Goal: Book appointment/travel/reservation

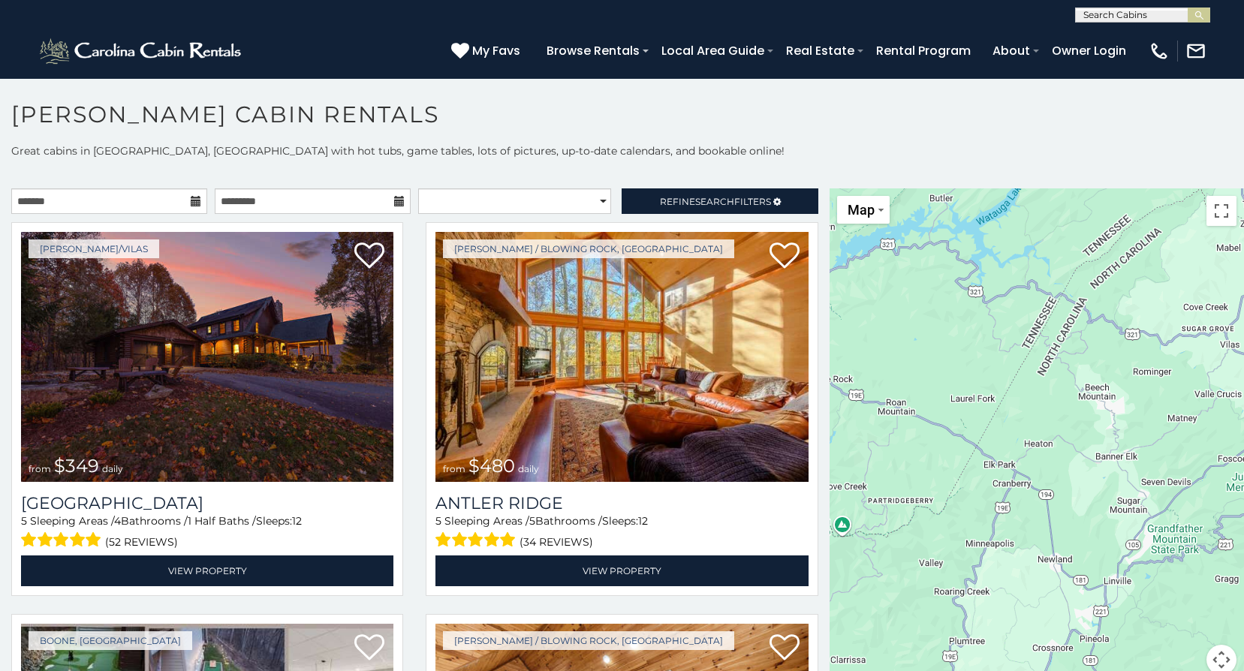
click at [191, 206] on icon at bounding box center [196, 201] width 11 height 11
click at [98, 203] on input "text" at bounding box center [109, 201] width 196 height 26
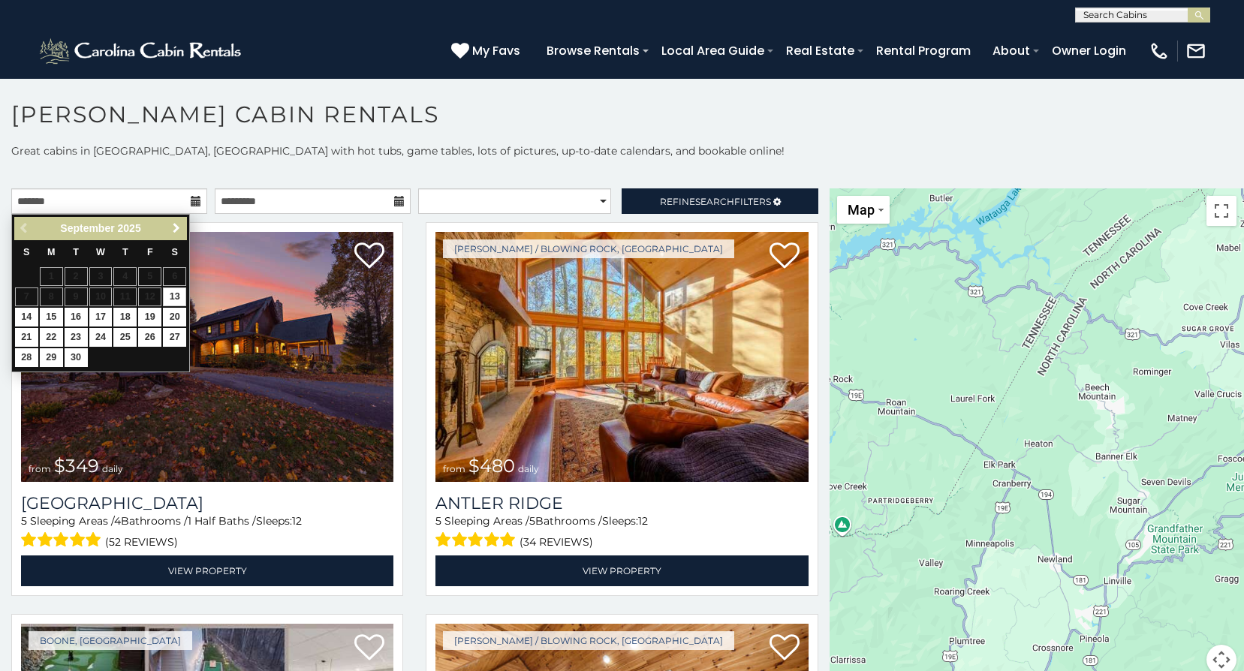
click at [170, 228] on span "Next" at bounding box center [176, 228] width 12 height 12
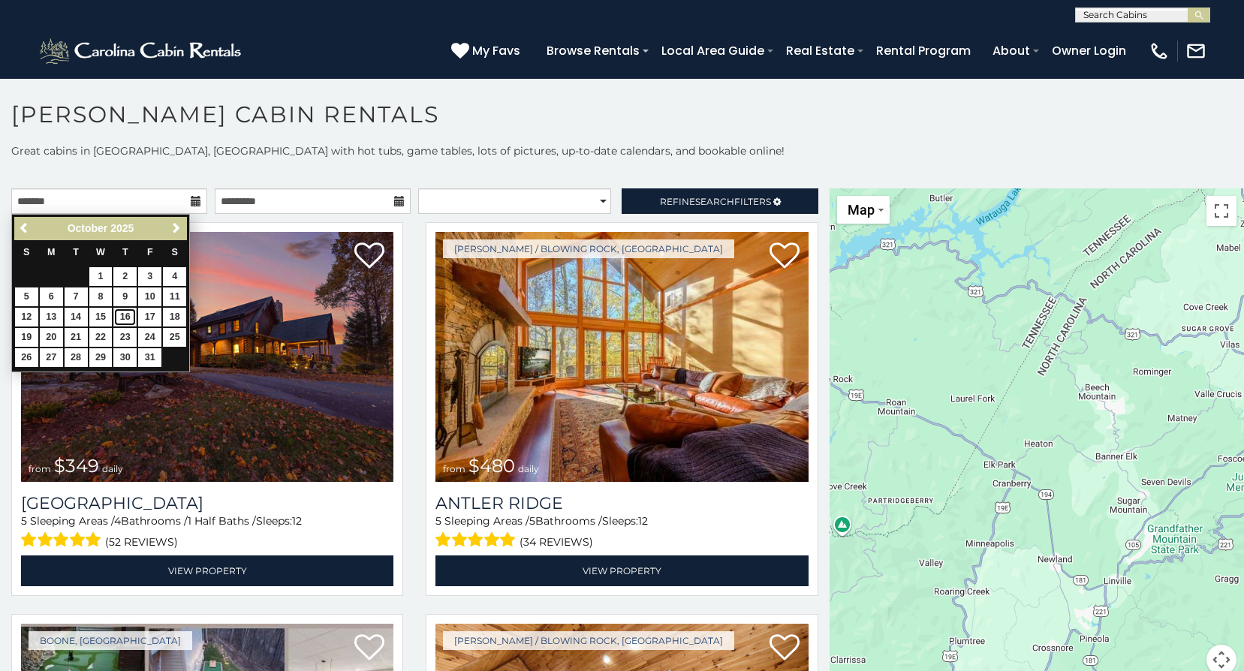
click at [128, 317] on link "16" at bounding box center [124, 317] width 23 height 19
type input "**********"
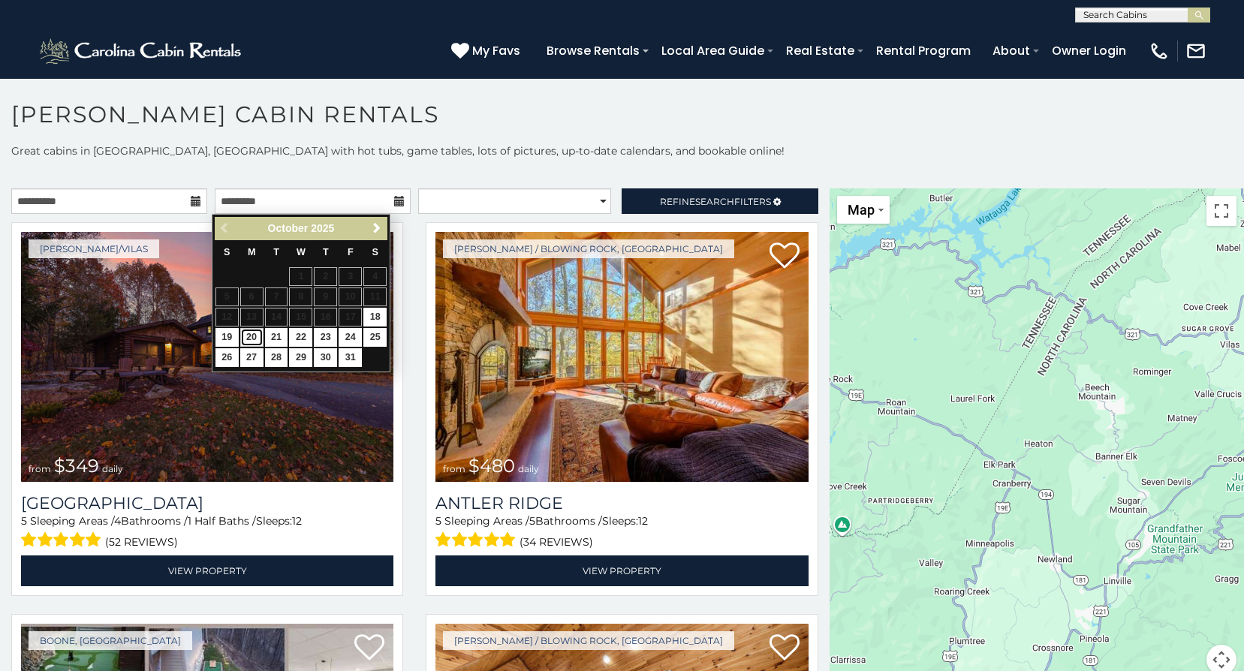
click at [251, 339] on link "20" at bounding box center [251, 337] width 23 height 19
type input "**********"
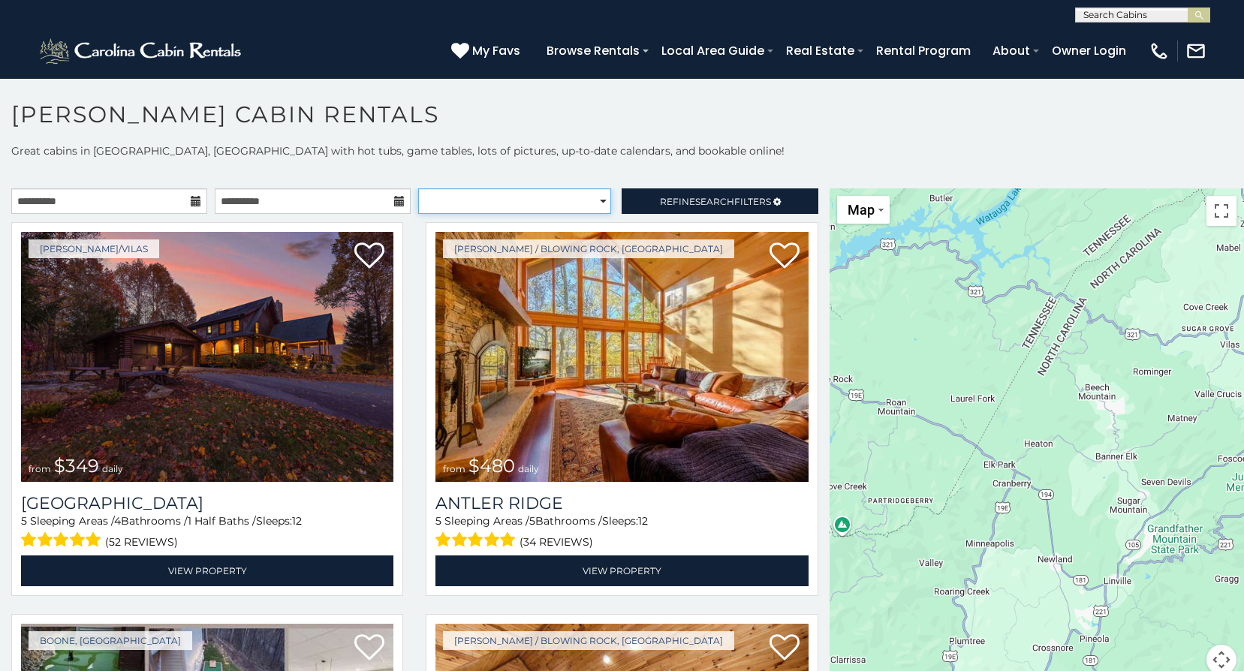
click at [603, 202] on select "**********" at bounding box center [514, 201] width 193 height 26
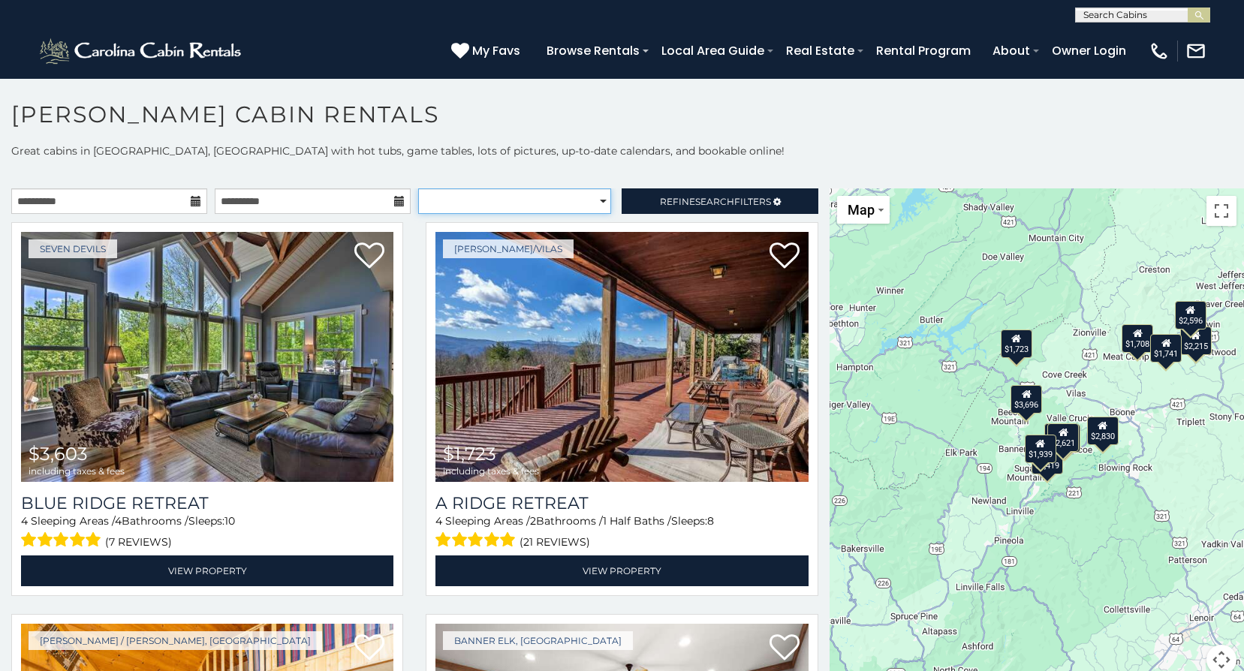
select select "**********"
click at [418, 188] on select "**********" at bounding box center [514, 201] width 193 height 26
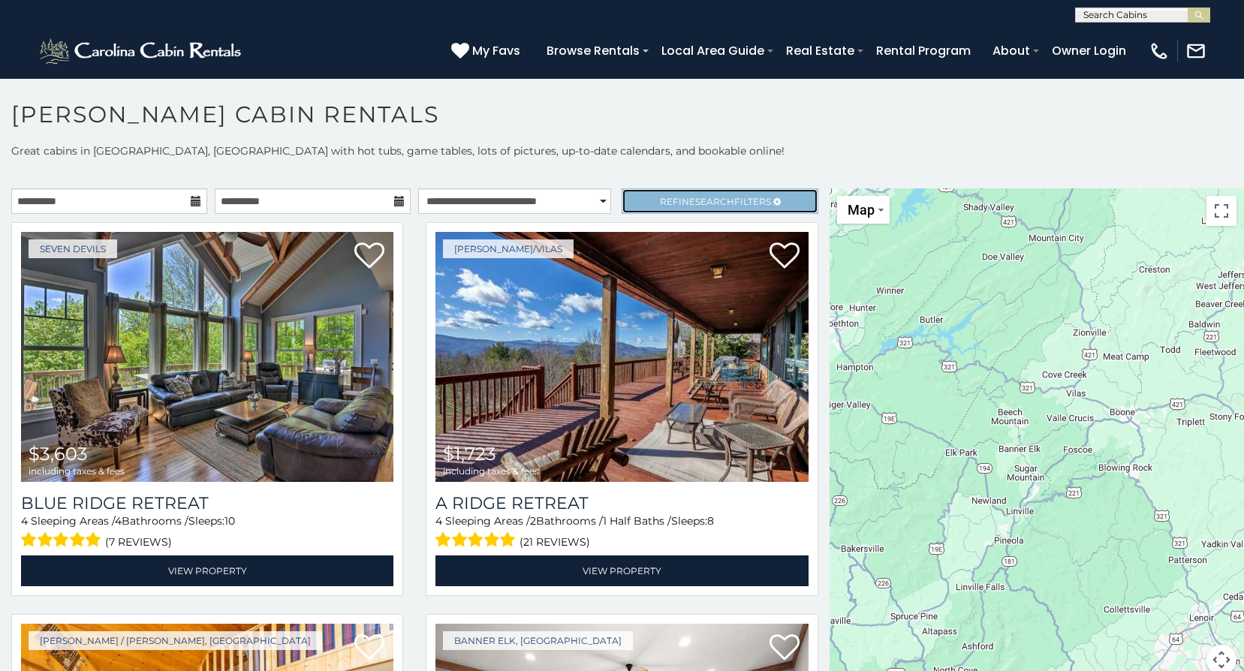
click at [695, 206] on span "Search" at bounding box center [714, 201] width 39 height 11
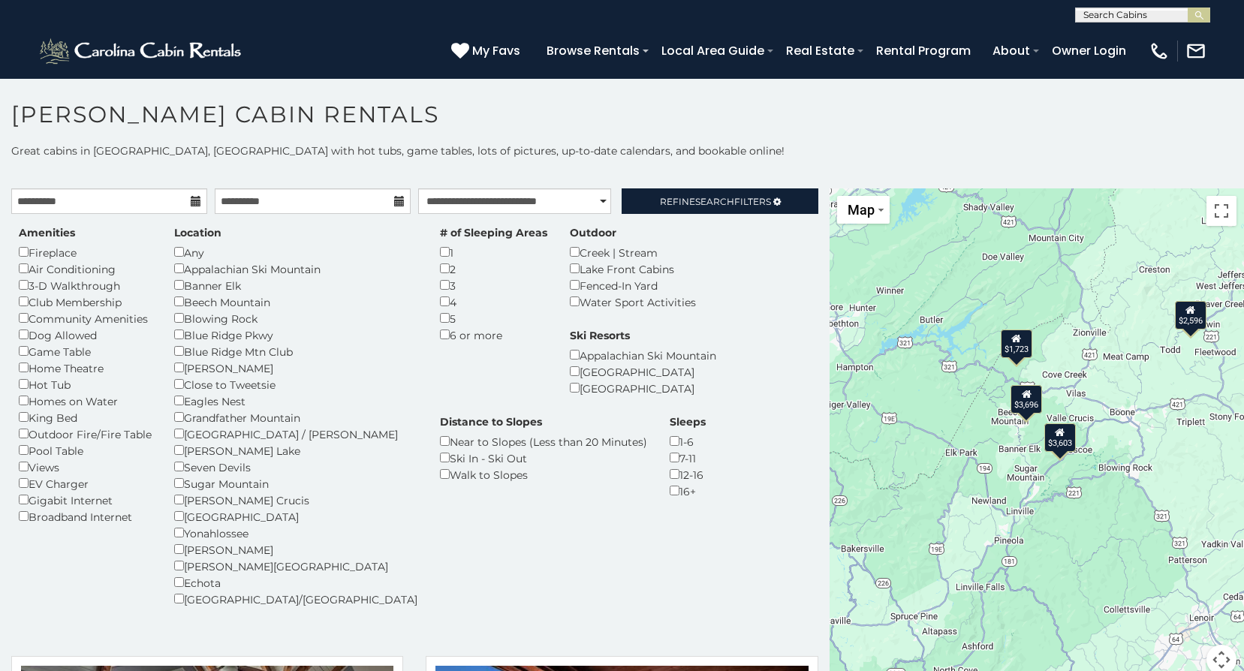
click at [982, 459] on div "$3,603 $1,723 $2,596 $3,696 $3,603 $1,723 $2,596 $3,696" at bounding box center [1036, 440] width 414 height 504
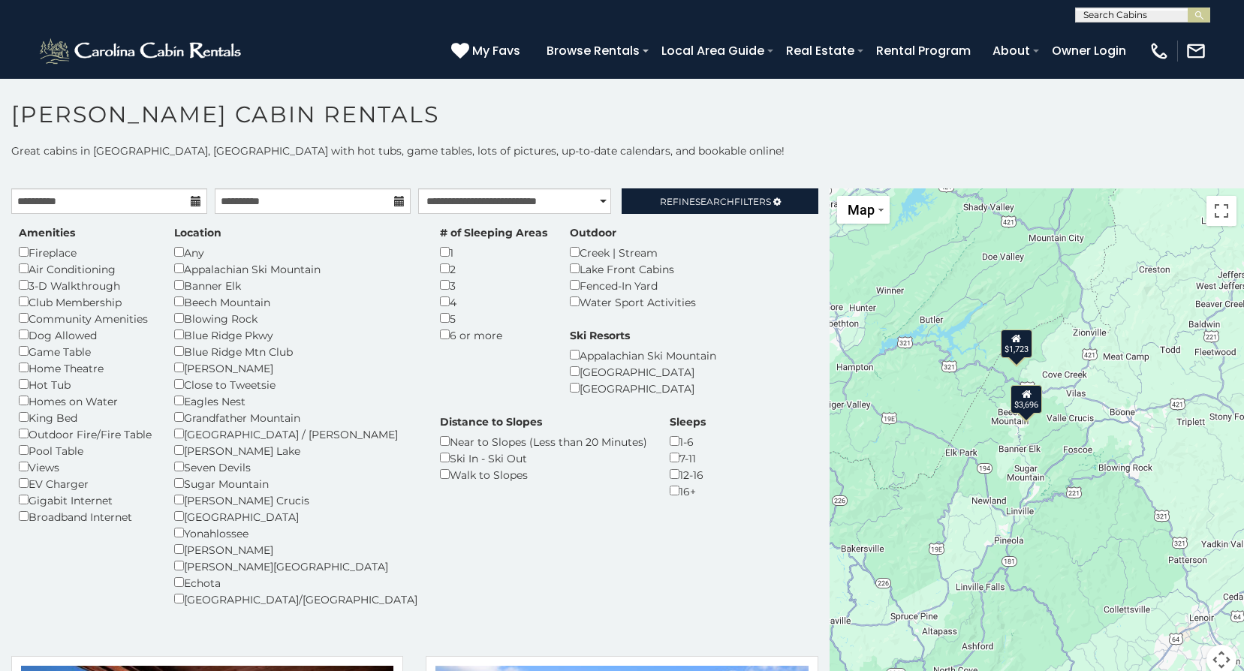
click at [1009, 351] on div "$1,723" at bounding box center [1016, 343] width 32 height 29
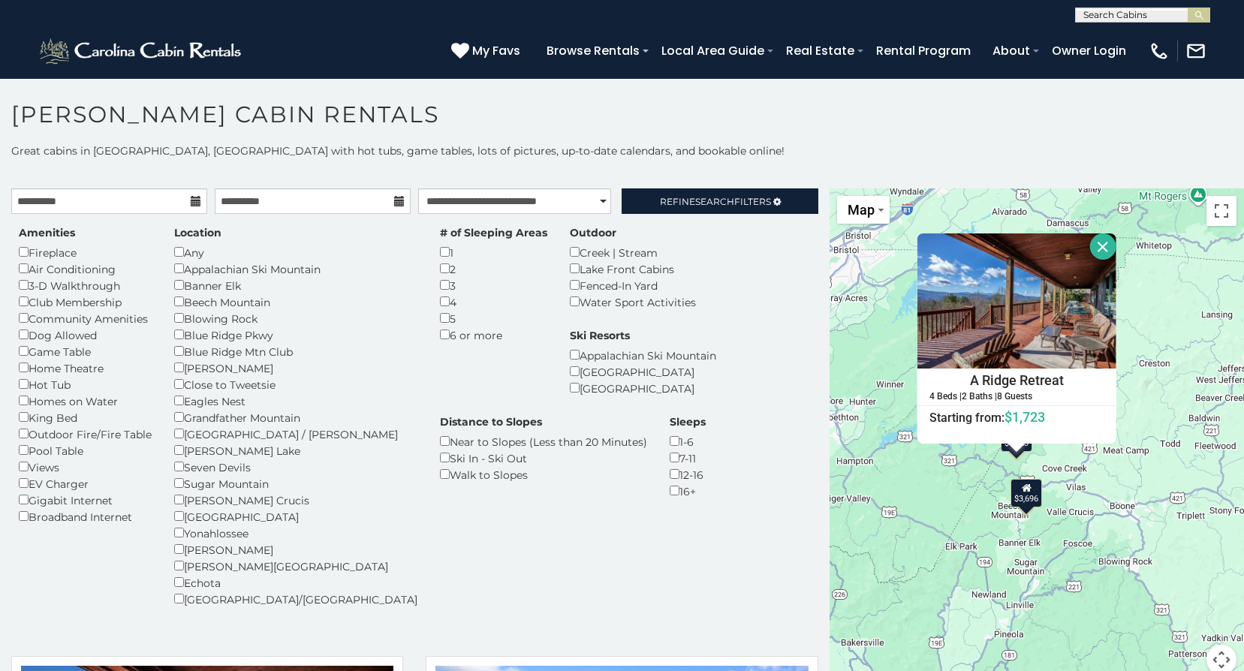
click at [1103, 522] on div "$1,723 $3,696 A Ridge Retreat 4 Beds | 2 Baths | 8 Guests Distance from your po…" at bounding box center [1036, 440] width 414 height 504
click at [1018, 501] on div "$3,696" at bounding box center [1026, 493] width 32 height 29
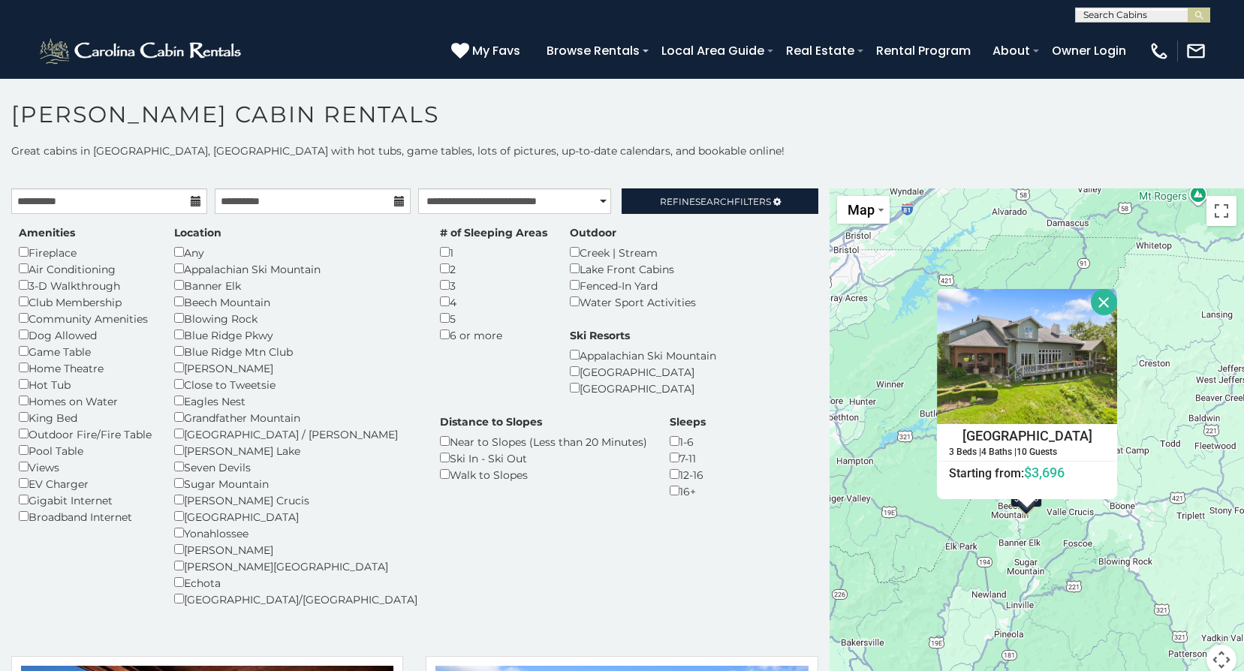
click at [1091, 302] on button "Close" at bounding box center [1104, 302] width 26 height 26
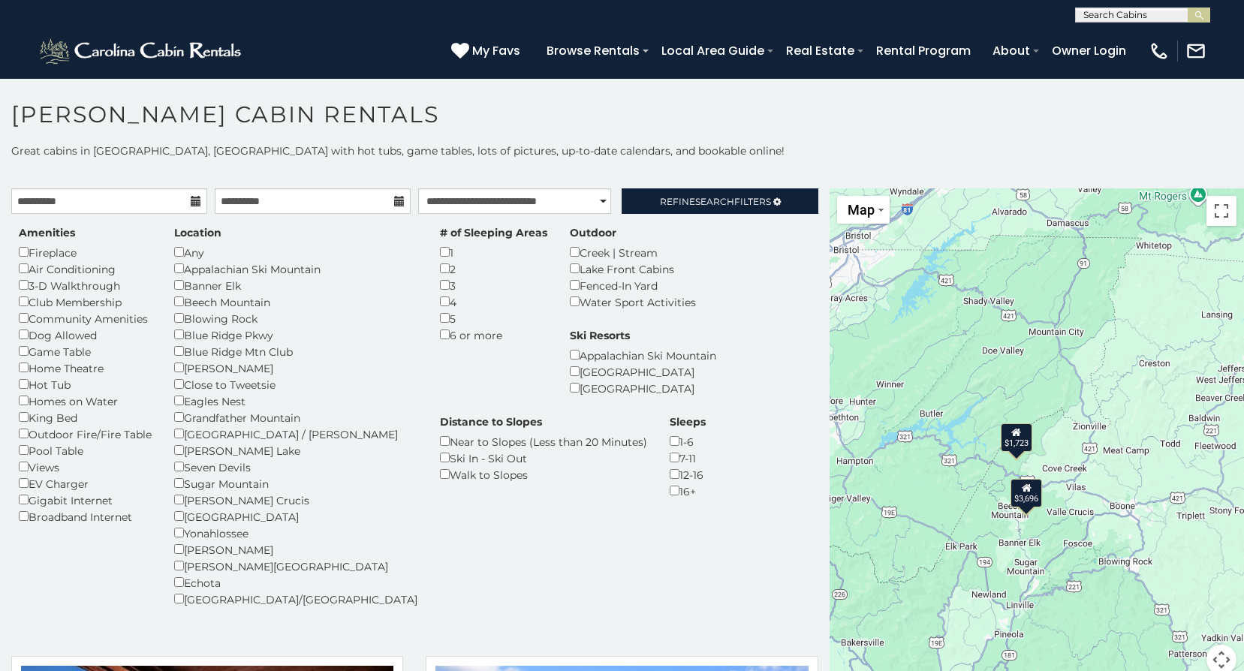
click at [1022, 441] on div "$1,723" at bounding box center [1016, 437] width 32 height 29
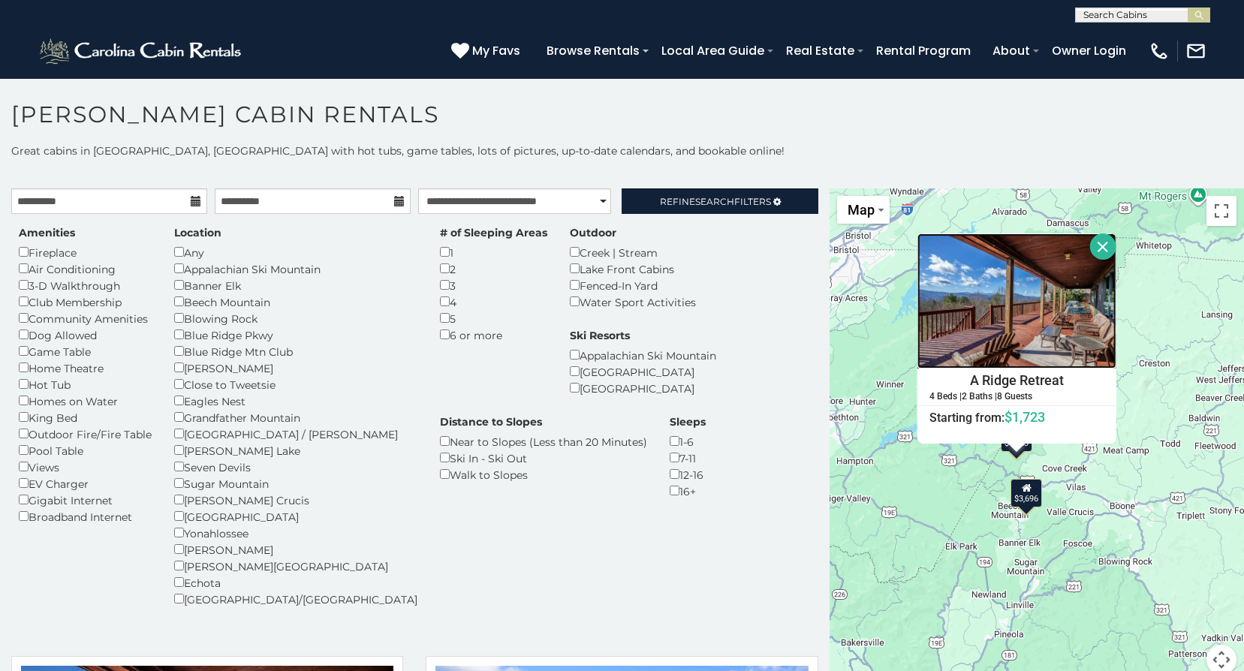
click at [1015, 323] on img at bounding box center [1016, 300] width 199 height 135
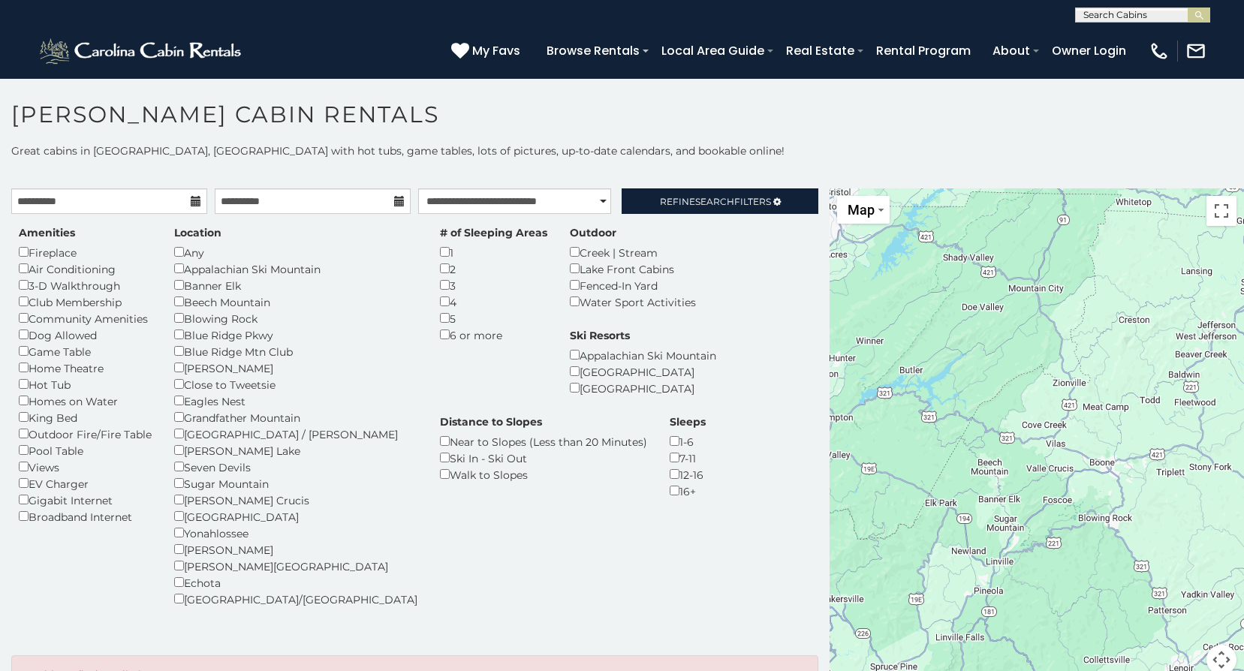
drag, startPoint x: 979, startPoint y: 500, endPoint x: 941, endPoint y: 408, distance: 99.9
click at [941, 408] on div at bounding box center [1036, 440] width 414 height 504
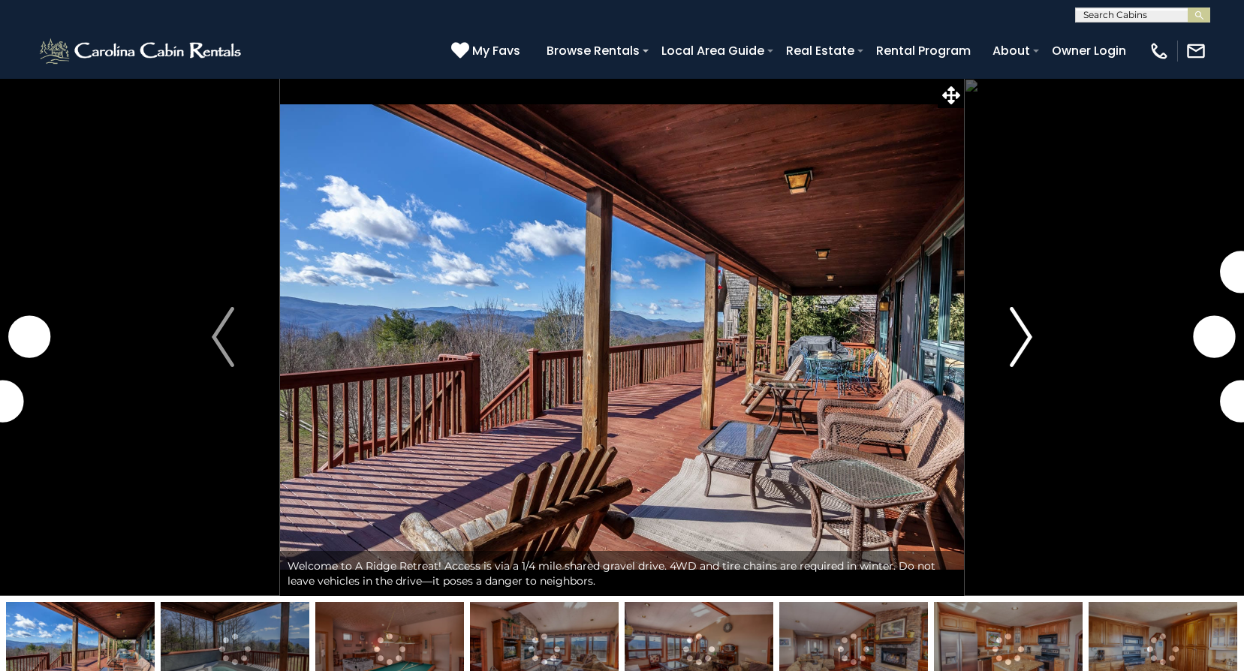
click at [1017, 335] on img "Next" at bounding box center [1020, 337] width 23 height 60
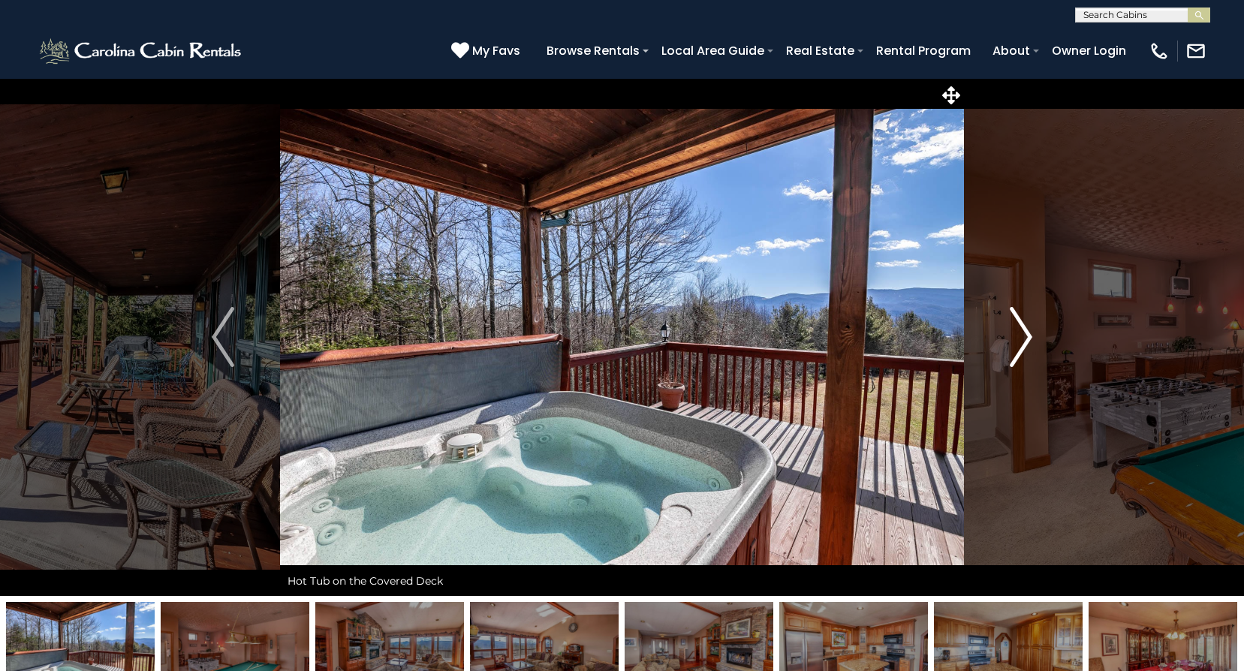
click at [1017, 335] on img "Next" at bounding box center [1020, 337] width 23 height 60
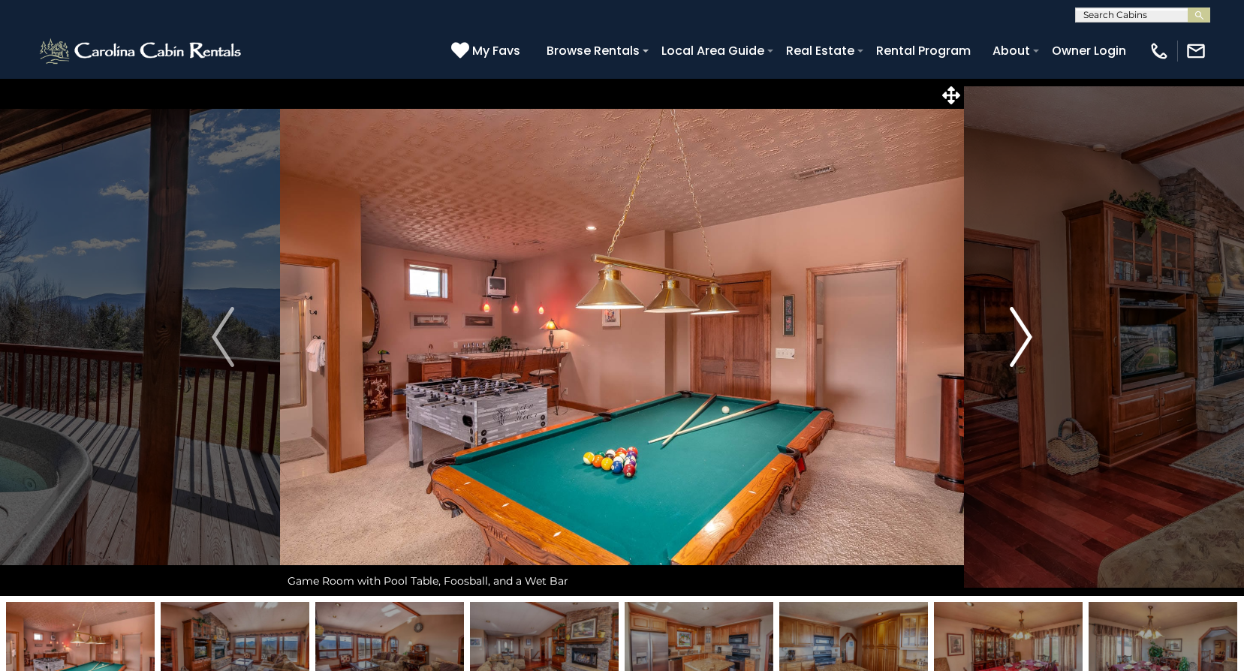
click at [1017, 335] on img "Next" at bounding box center [1020, 337] width 23 height 60
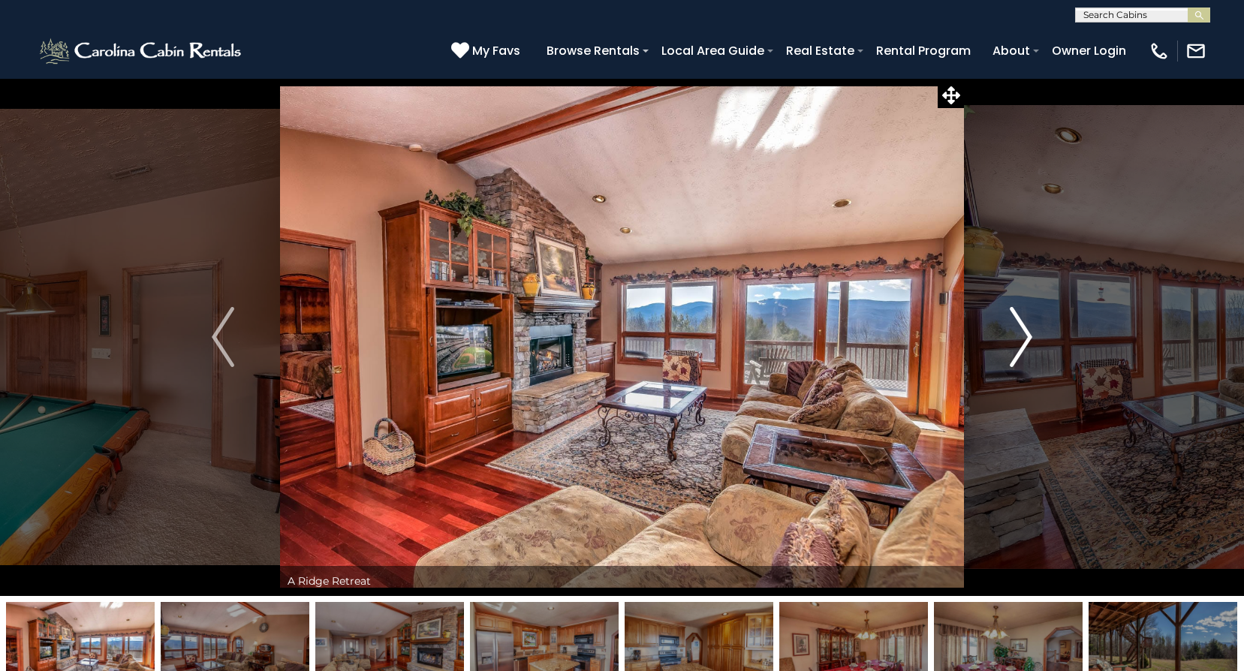
click at [1017, 335] on img "Next" at bounding box center [1020, 337] width 23 height 60
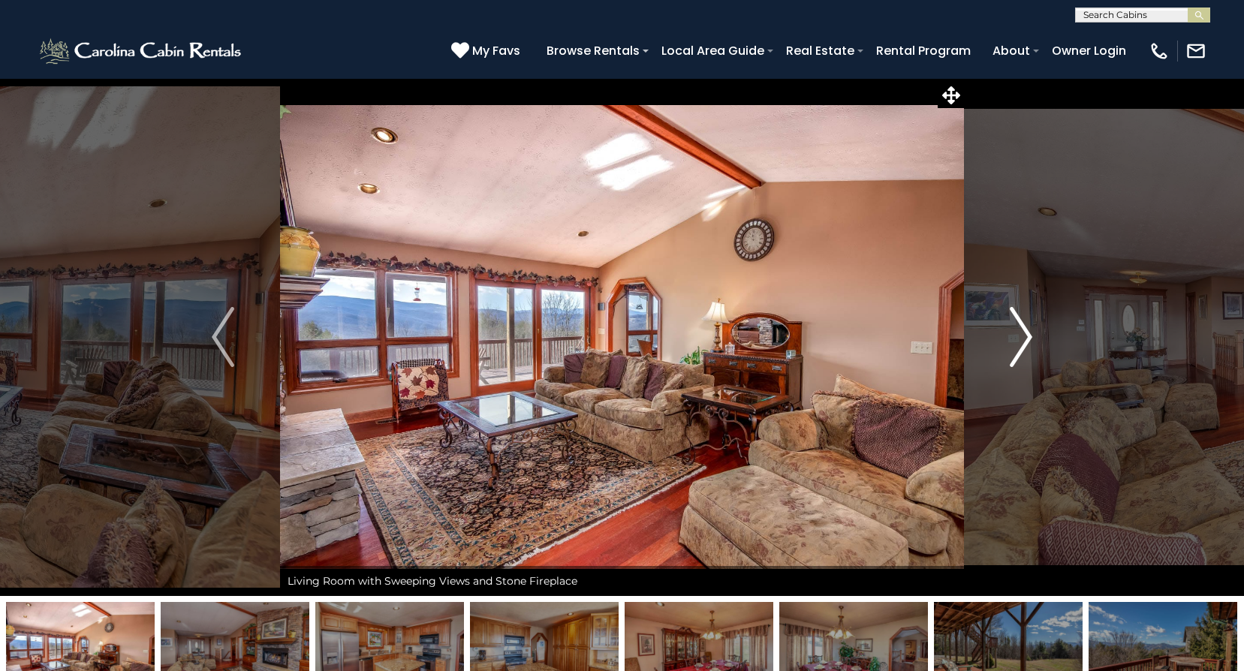
click at [1017, 335] on img "Next" at bounding box center [1020, 337] width 23 height 60
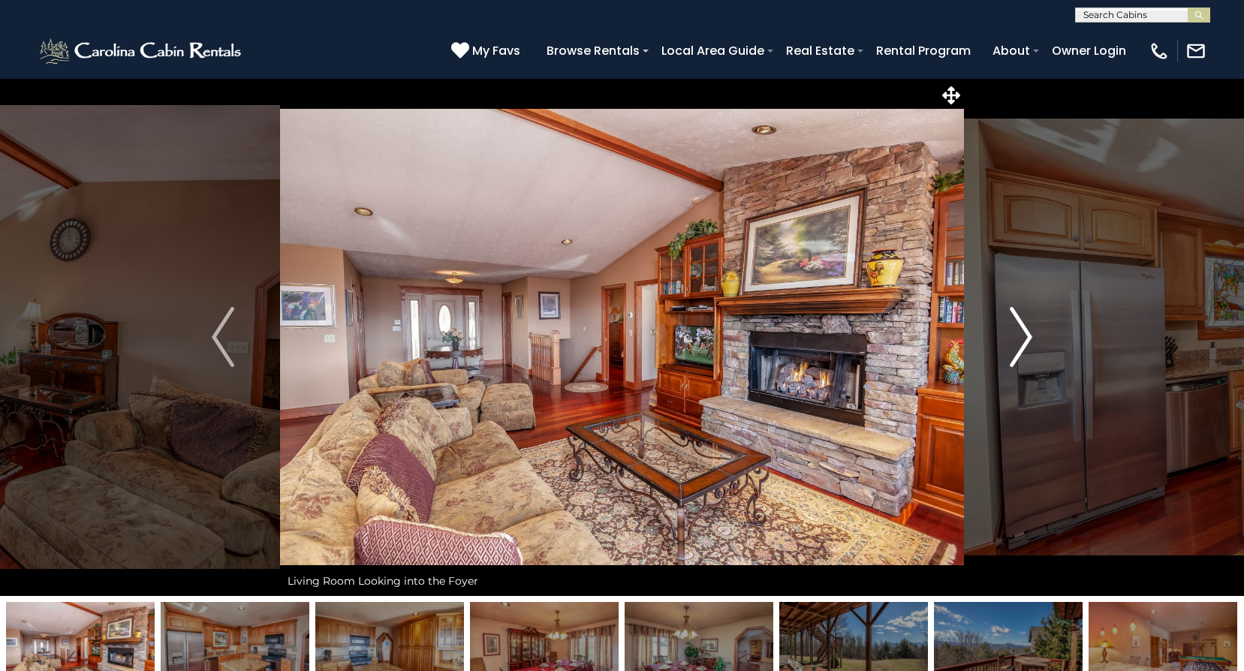
click at [1017, 335] on img "Next" at bounding box center [1020, 337] width 23 height 60
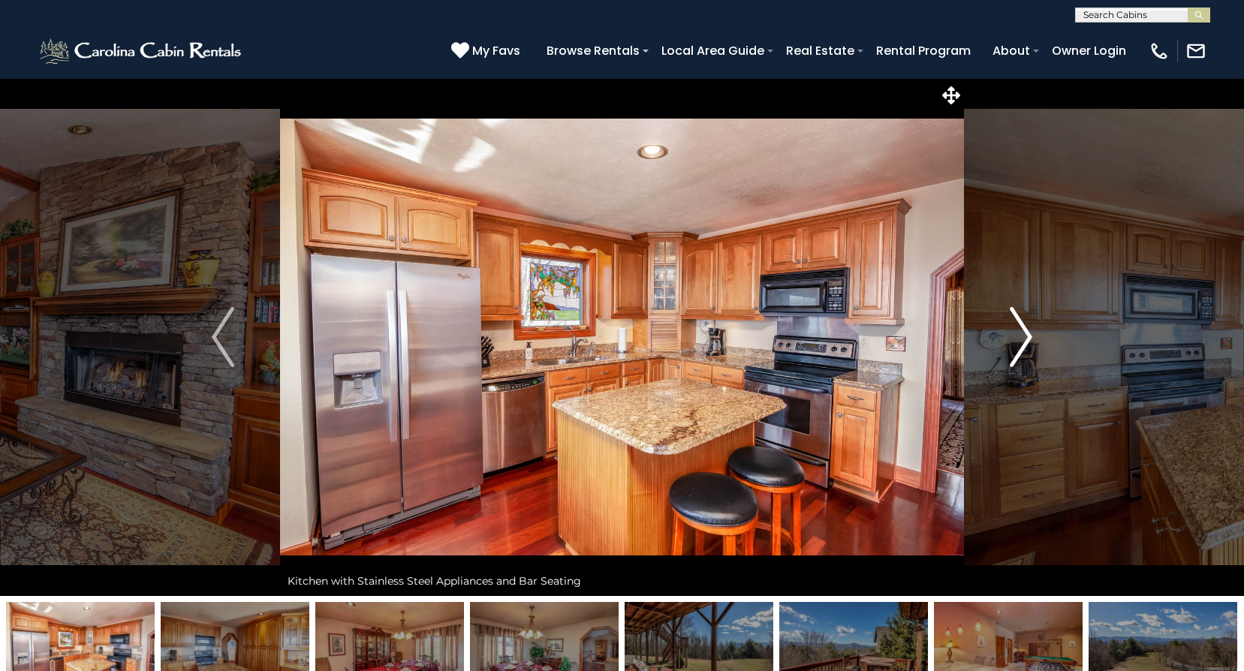
click at [1017, 335] on img "Next" at bounding box center [1020, 337] width 23 height 60
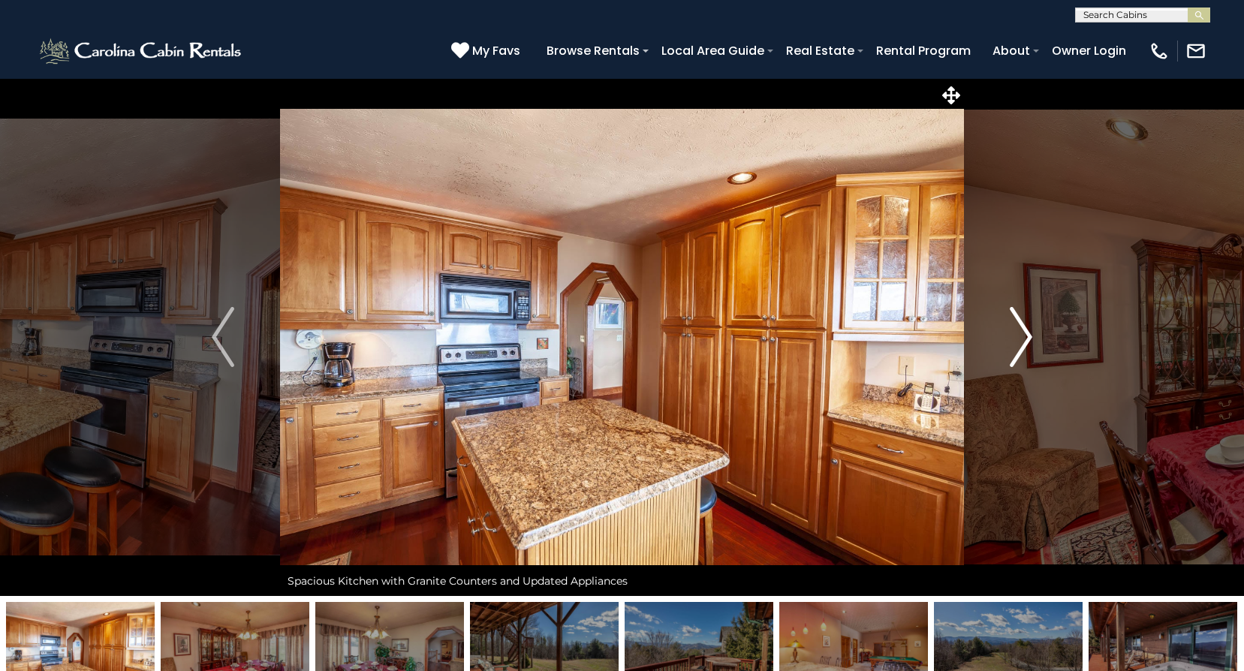
click at [1017, 335] on img "Next" at bounding box center [1020, 337] width 23 height 60
